Goal: Complete application form

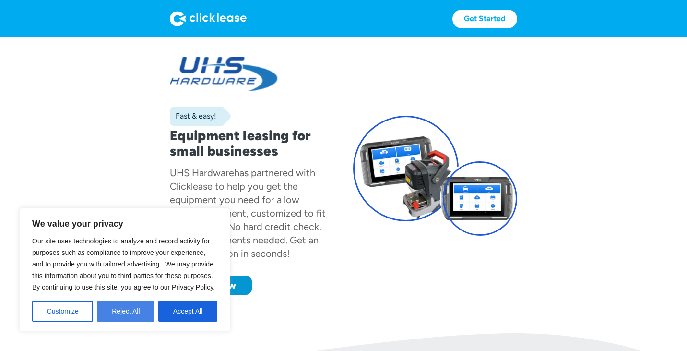
click at [128, 312] on button "Reject All" at bounding box center [126, 310] width 58 height 21
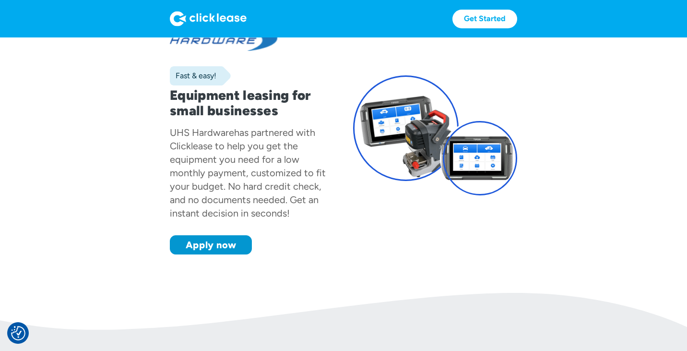
scroll to position [38, 0]
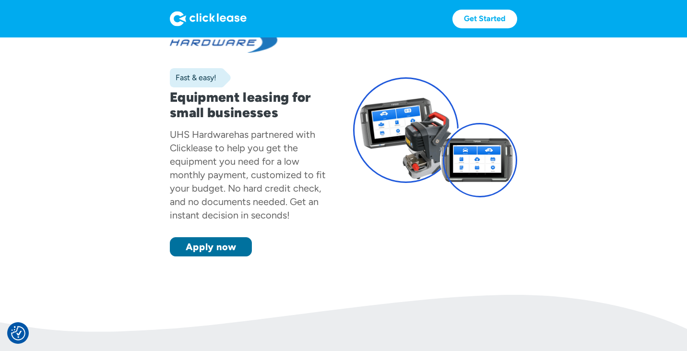
click at [211, 246] on link "Apply now" at bounding box center [211, 246] width 82 height 19
